Goal: Task Accomplishment & Management: Manage account settings

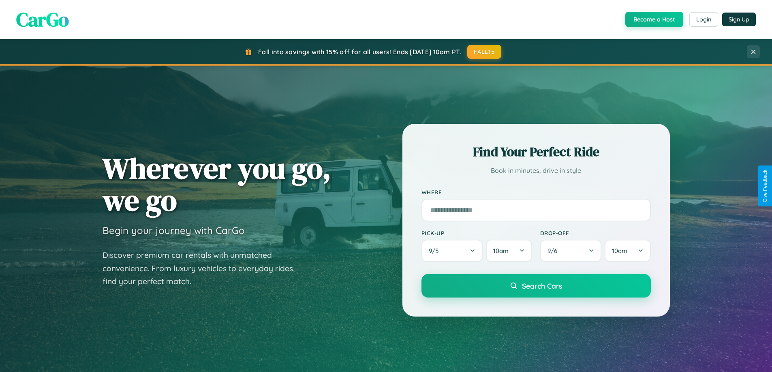
scroll to position [558, 0]
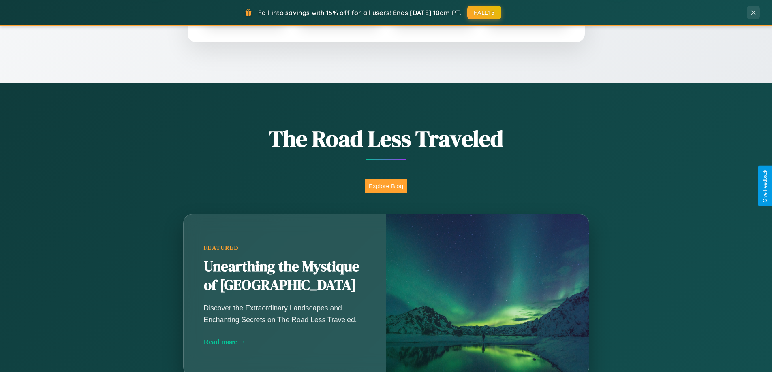
click at [386, 186] on button "Explore Blog" at bounding box center [386, 186] width 43 height 15
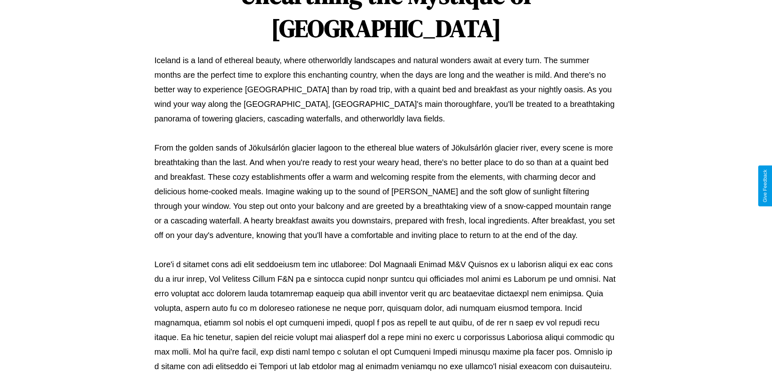
scroll to position [262, 0]
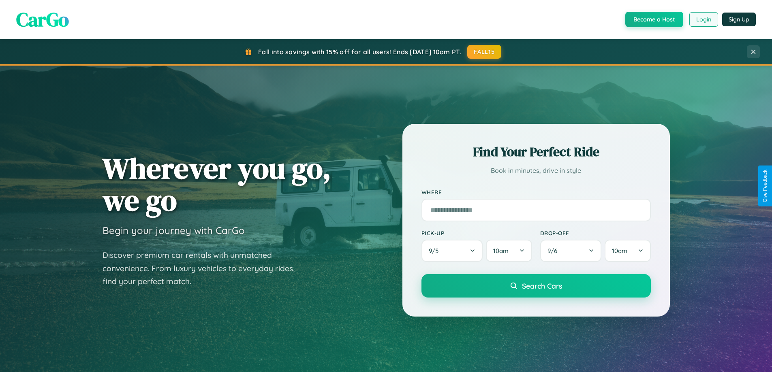
click at [703, 19] on button "Login" at bounding box center [703, 19] width 29 height 15
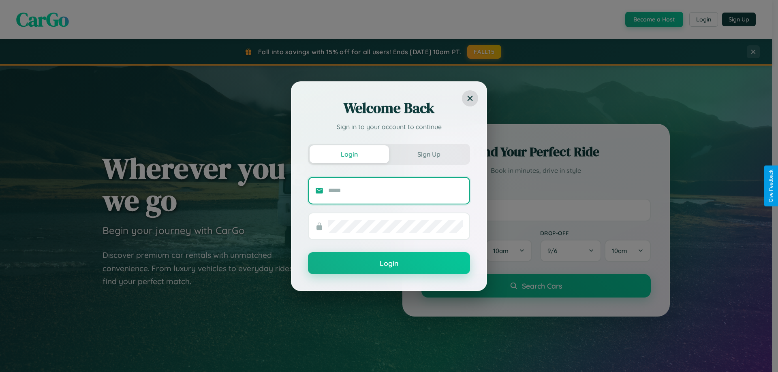
click at [395, 190] on input "text" at bounding box center [395, 190] width 135 height 13
type input "**********"
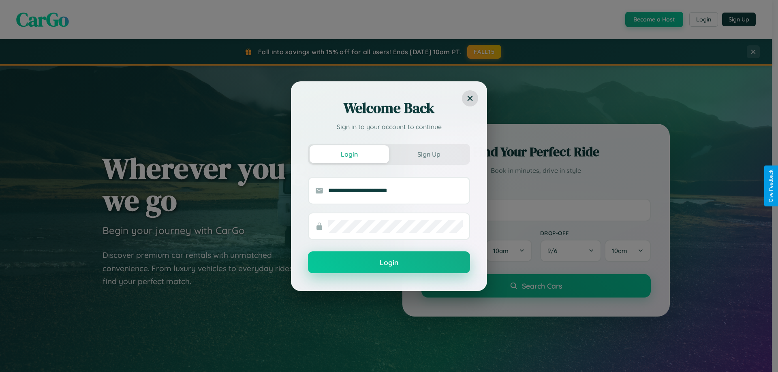
click at [389, 263] on button "Login" at bounding box center [389, 263] width 162 height 22
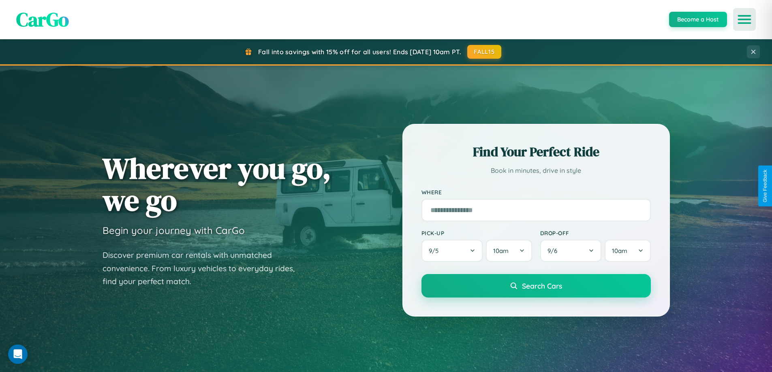
click at [744, 19] on icon "Open menu" at bounding box center [745, 19] width 12 height 7
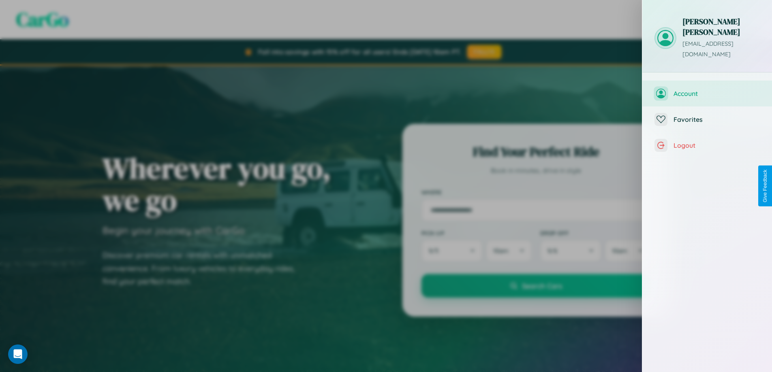
click at [707, 90] on span "Account" at bounding box center [716, 94] width 86 height 8
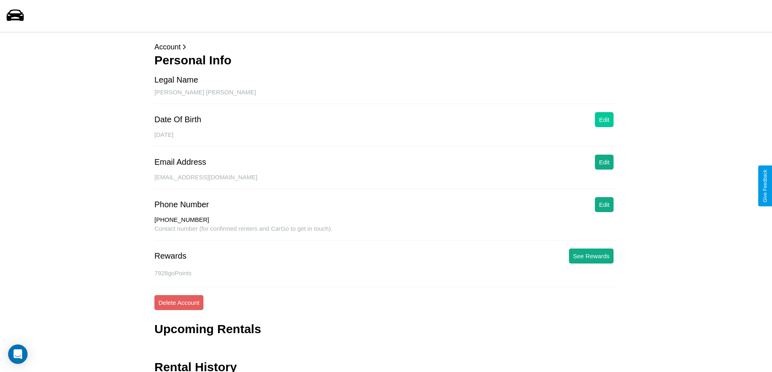
click at [604, 120] on button "Edit" at bounding box center [604, 119] width 19 height 15
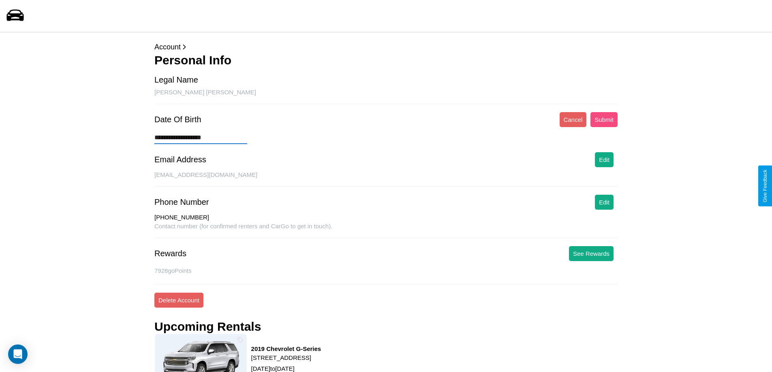
type input "**********"
click at [604, 120] on button "Submit" at bounding box center [603, 119] width 27 height 15
